Goal: Check status: Check status

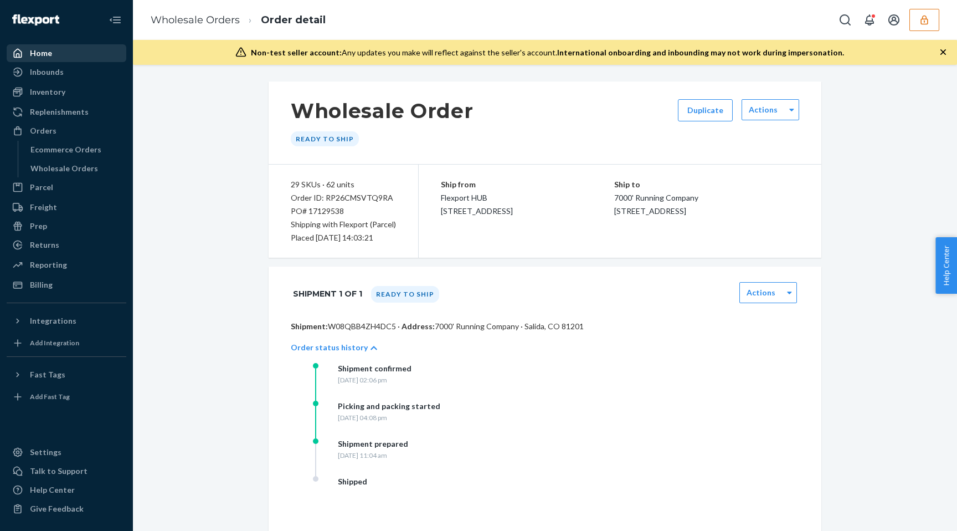
click at [62, 48] on div "Home" at bounding box center [66, 53] width 117 height 16
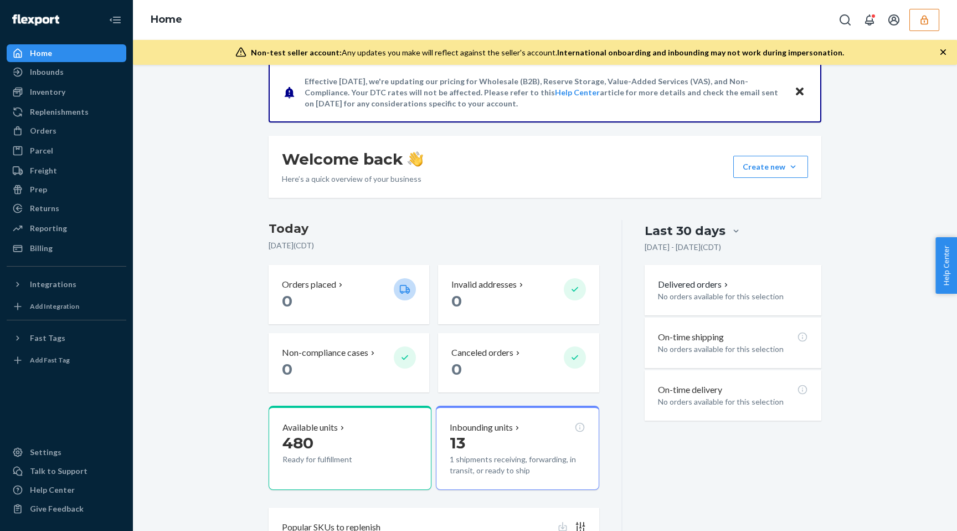
scroll to position [94, 0]
click at [77, 69] on div "Inbounds" at bounding box center [66, 72] width 117 height 16
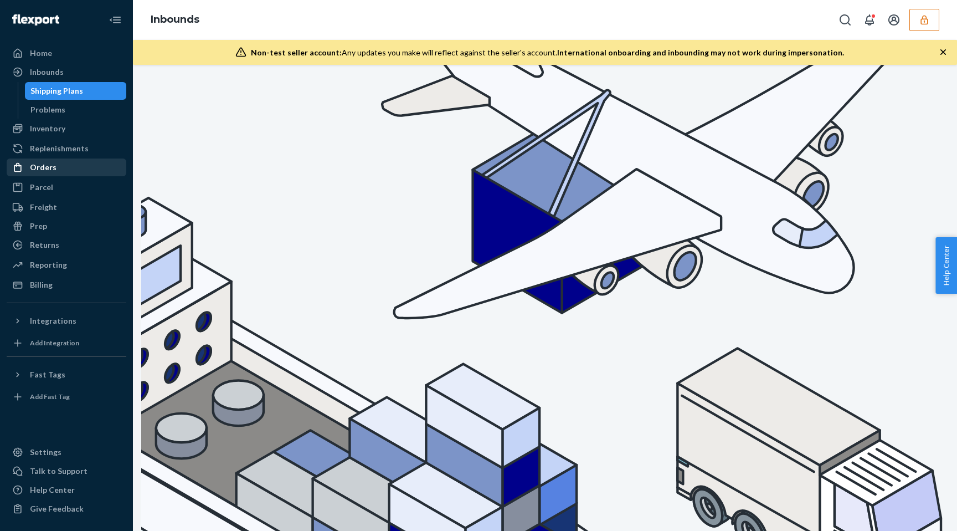
click at [68, 168] on div "Orders" at bounding box center [66, 168] width 117 height 16
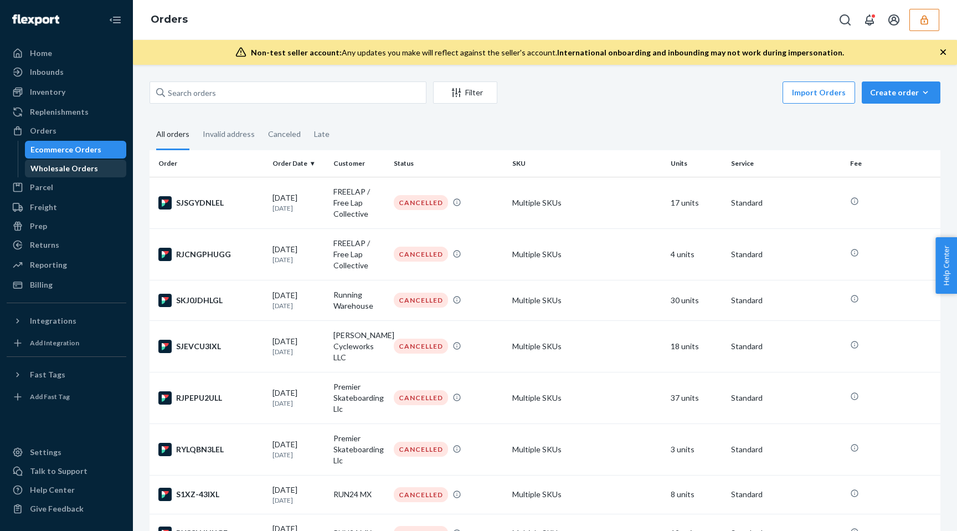
click at [71, 176] on div "Wholesale Orders" at bounding box center [76, 169] width 100 height 16
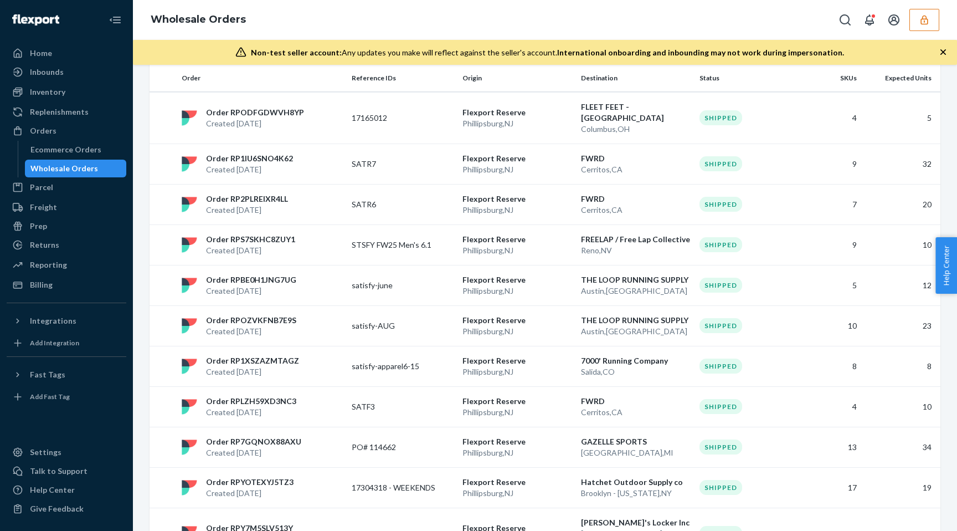
scroll to position [751, 0]
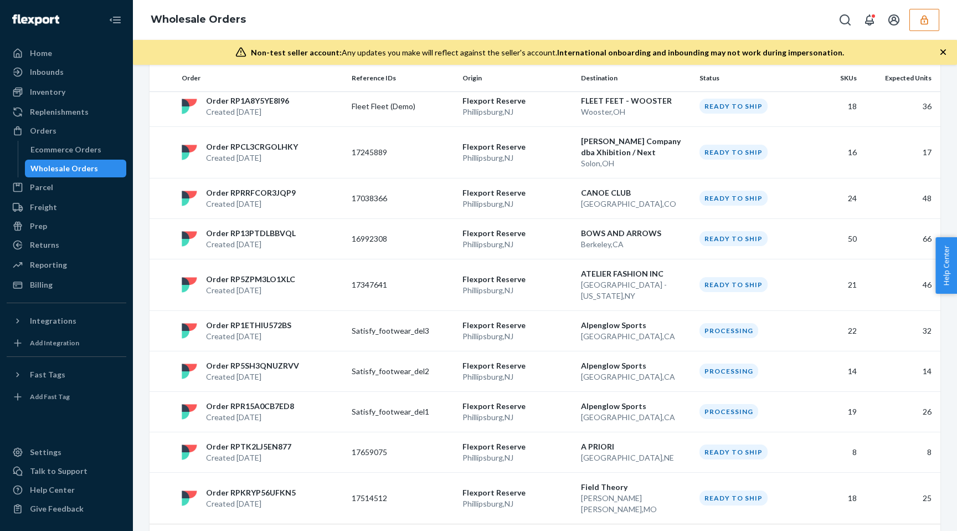
scroll to position [773, 0]
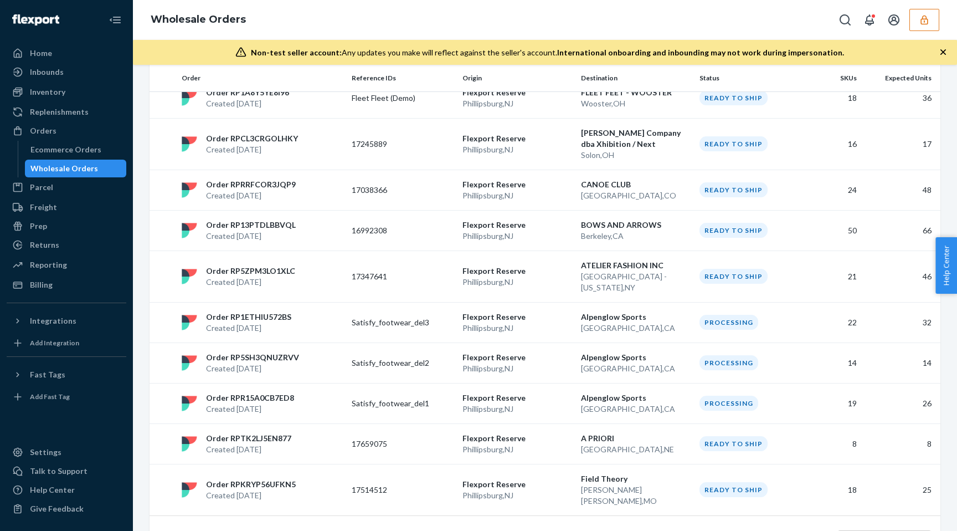
click at [513, 530] on link "1" at bounding box center [511, 539] width 9 height 9
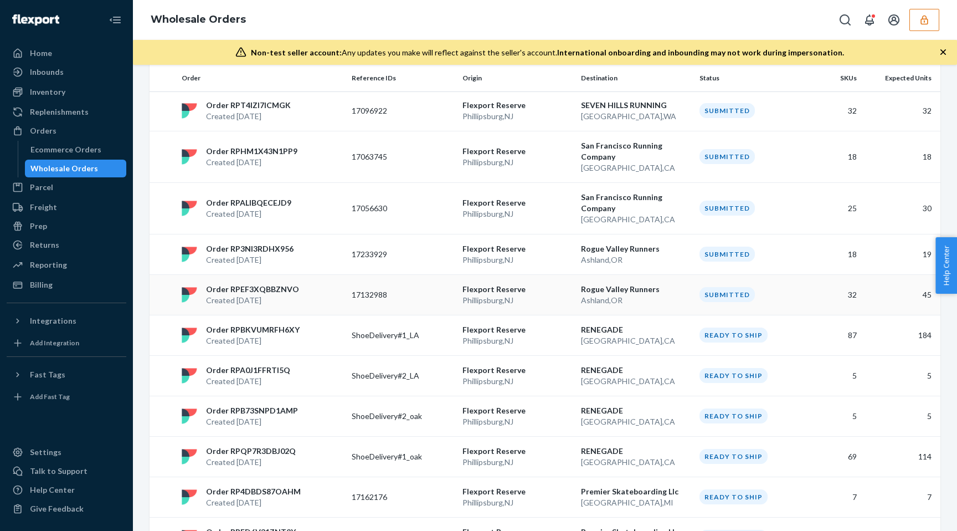
scroll to position [633, 0]
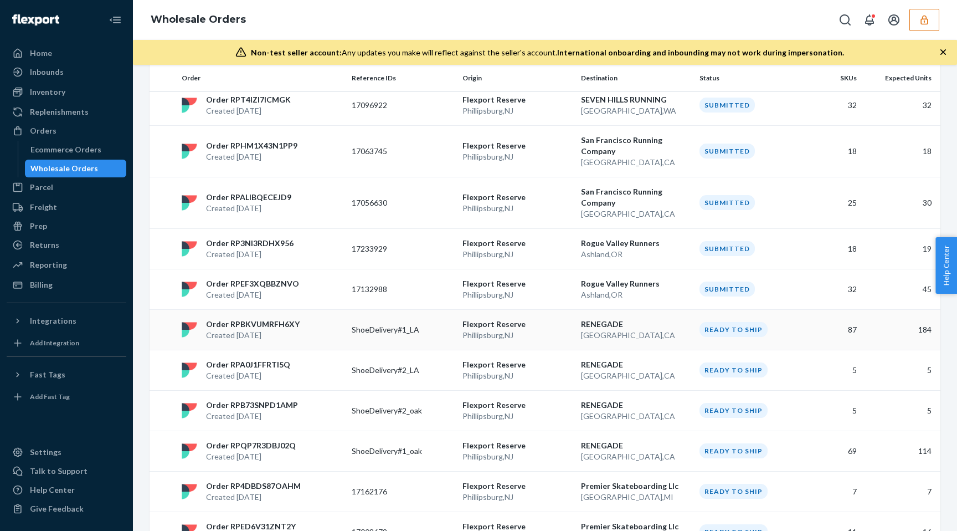
click at [324, 329] on div "Order RPBKVUMRFH6XY Created [DATE]" at bounding box center [262, 330] width 170 height 22
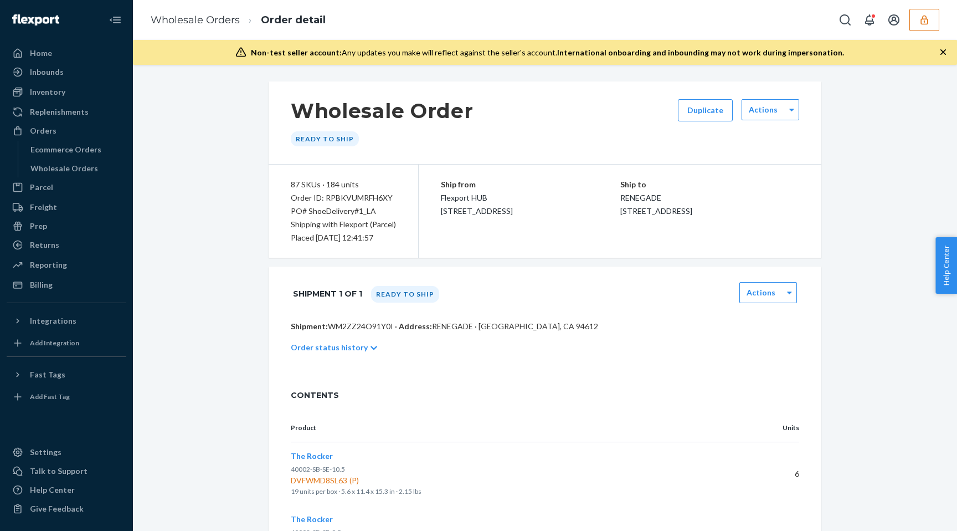
click at [356, 346] on p "Order status history" at bounding box center [329, 347] width 77 height 11
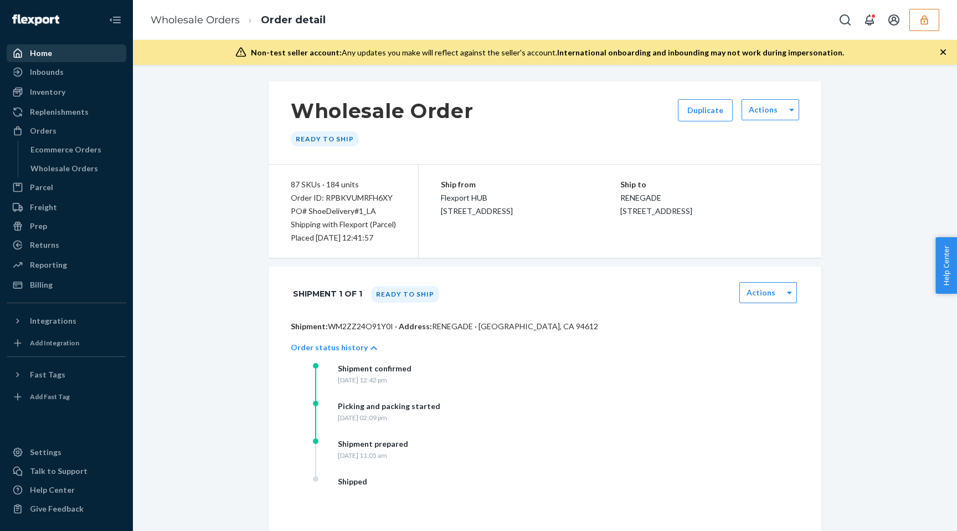
click at [76, 53] on div "Home" at bounding box center [66, 53] width 117 height 16
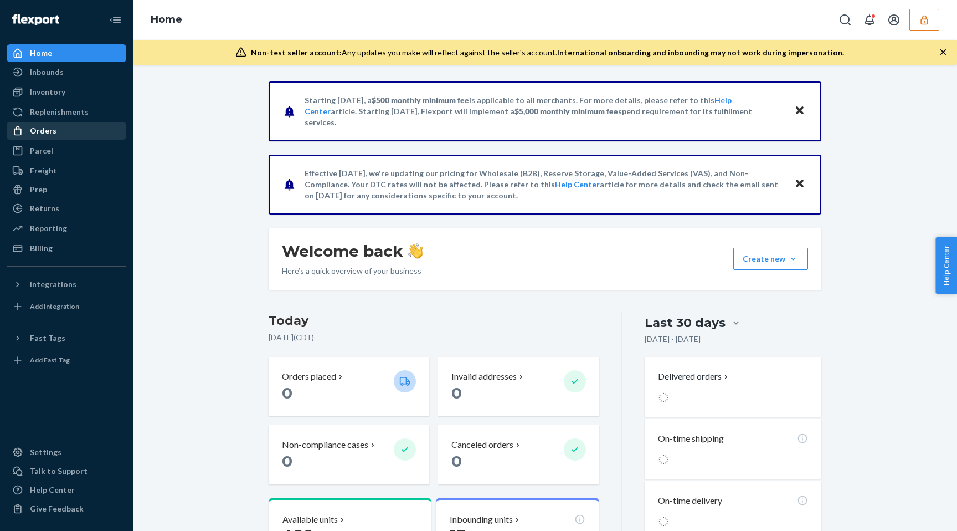
click at [69, 125] on div "Orders" at bounding box center [66, 131] width 117 height 16
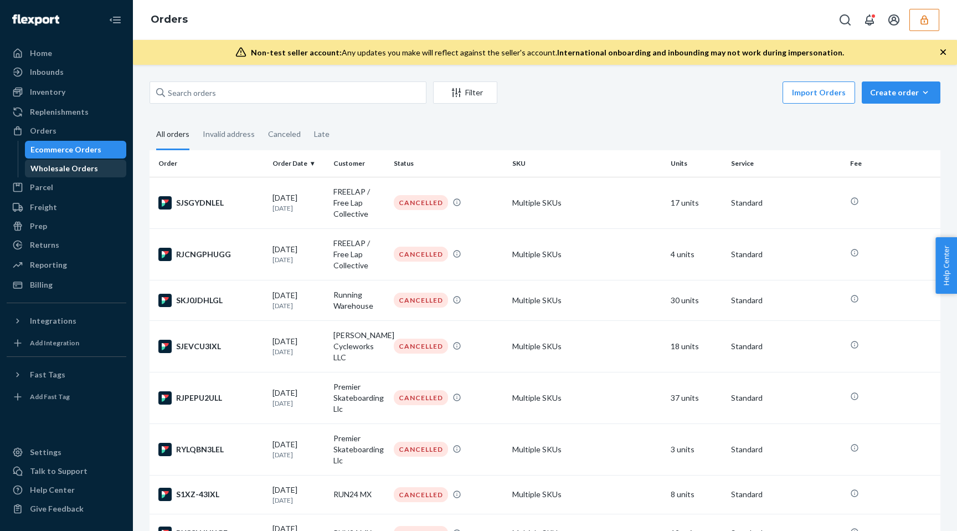
click at [71, 167] on div "Wholesale Orders" at bounding box center [64, 168] width 68 height 11
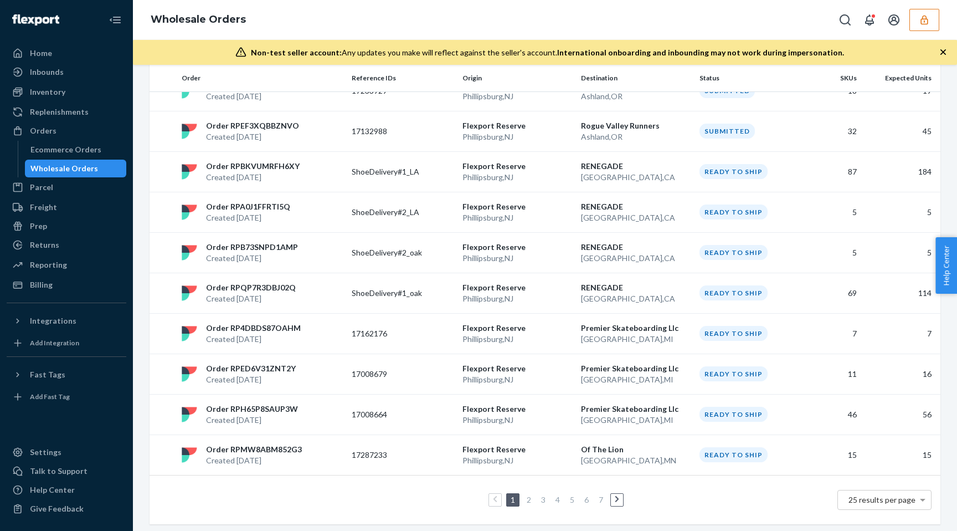
scroll to position [795, 0]
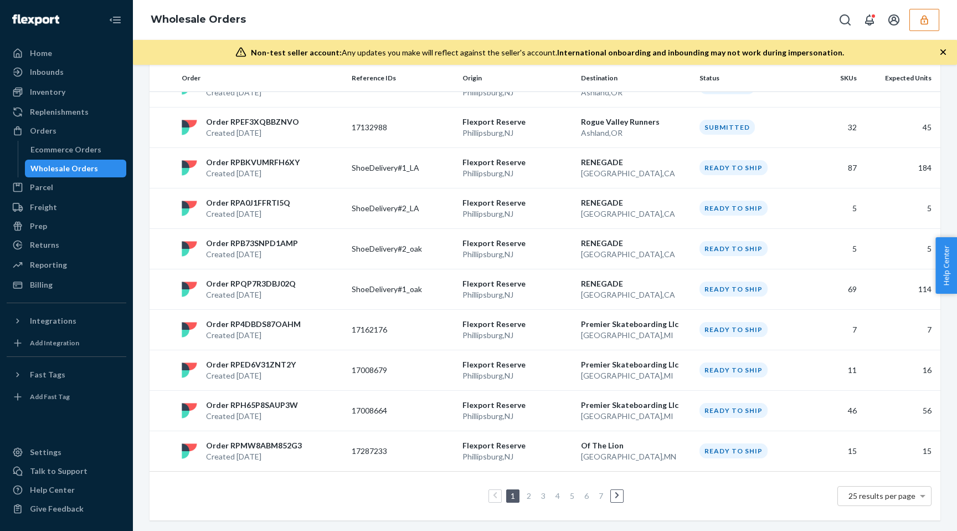
click at [528, 496] on link "2" at bounding box center [529, 495] width 9 height 9
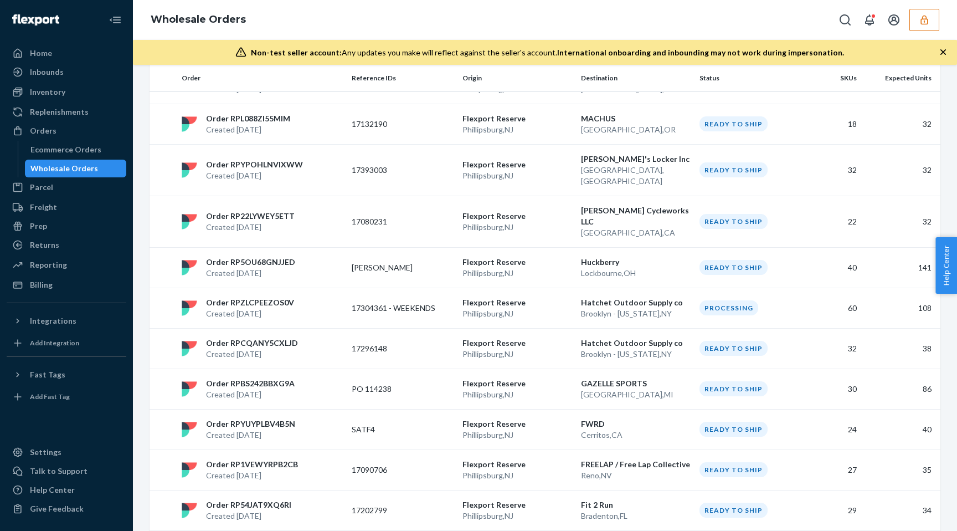
scroll to position [189, 0]
click at [418, 294] on td "17304361 - WEEKENDS" at bounding box center [402, 306] width 111 height 40
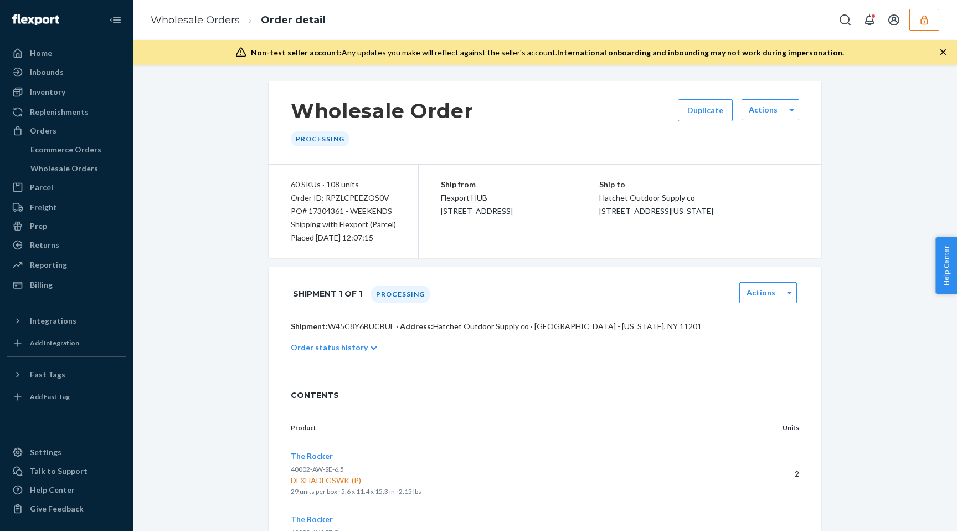
click at [340, 348] on p "Order status history" at bounding box center [329, 347] width 77 height 11
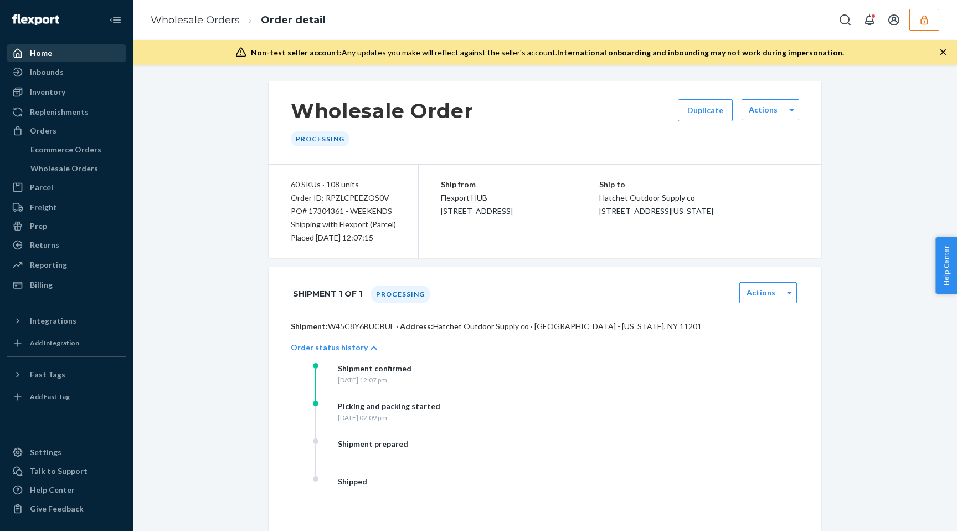
click at [98, 53] on div "Home" at bounding box center [66, 53] width 117 height 16
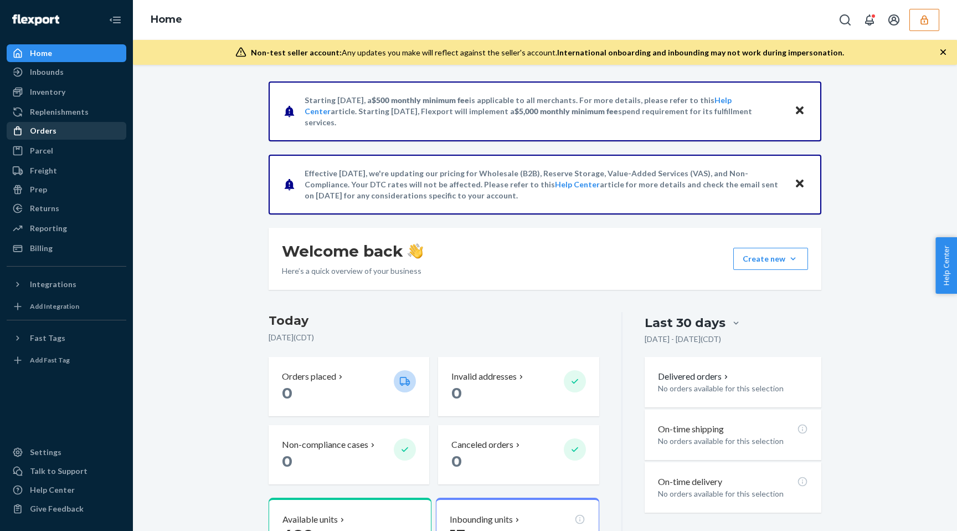
click at [83, 127] on div "Orders" at bounding box center [66, 131] width 117 height 16
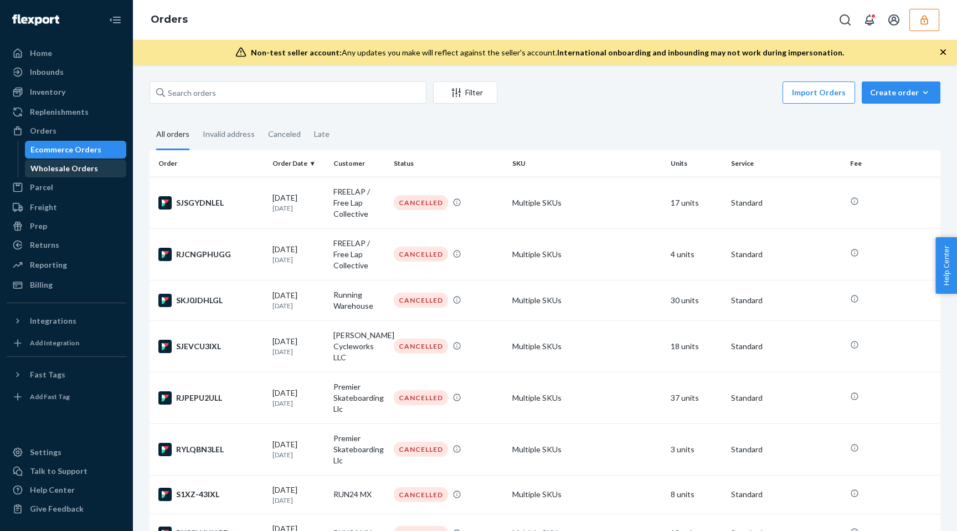
click at [78, 171] on div "Wholesale Orders" at bounding box center [64, 168] width 68 height 11
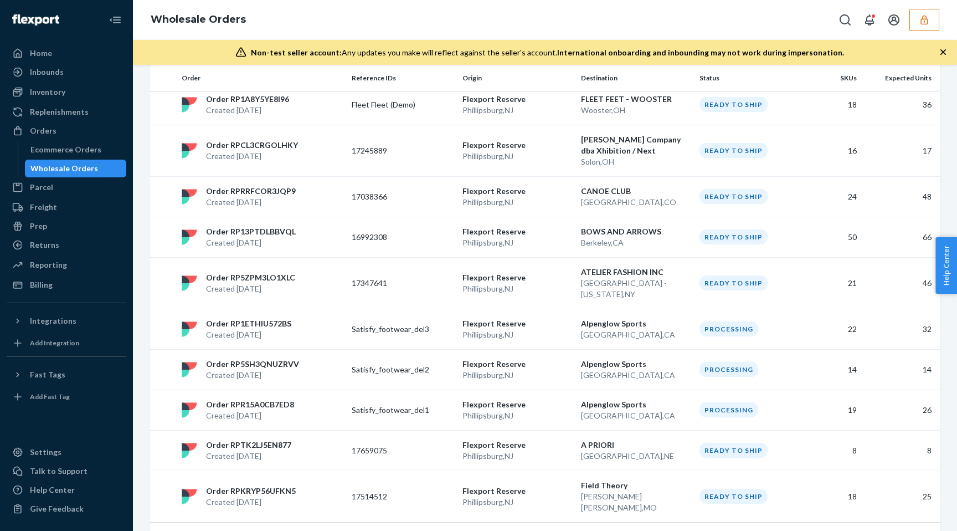
scroll to position [773, 0]
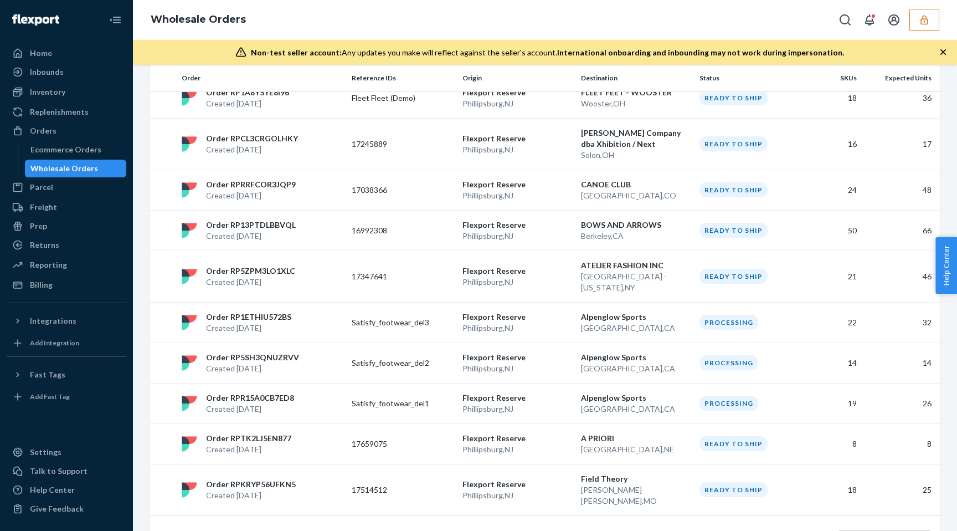
click at [546, 530] on link "3" at bounding box center [543, 539] width 9 height 9
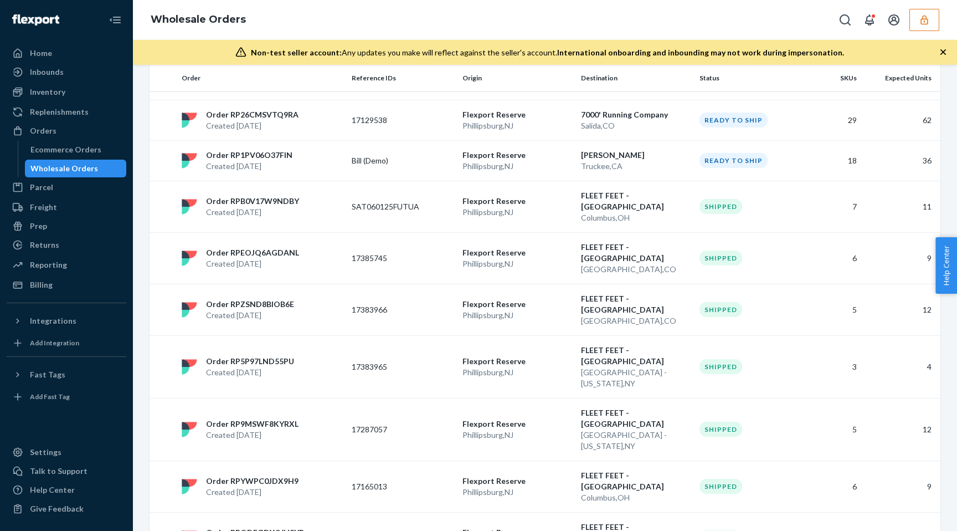
scroll to position [314, 0]
click at [333, 205] on div "Order RPB0V17W9NDBY Created [DATE]" at bounding box center [262, 205] width 170 height 22
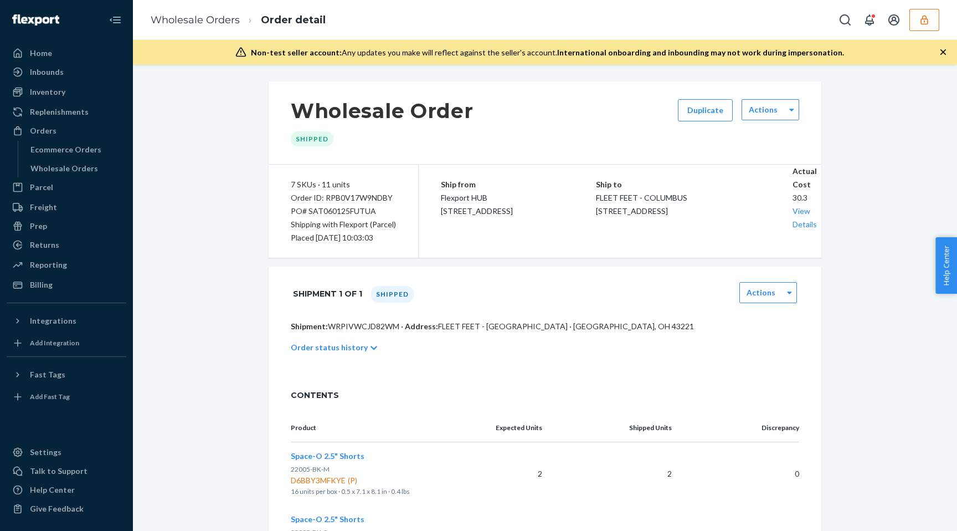
click at [359, 350] on p "Order status history" at bounding box center [329, 347] width 77 height 11
